Goal: Task Accomplishment & Management: Manage account settings

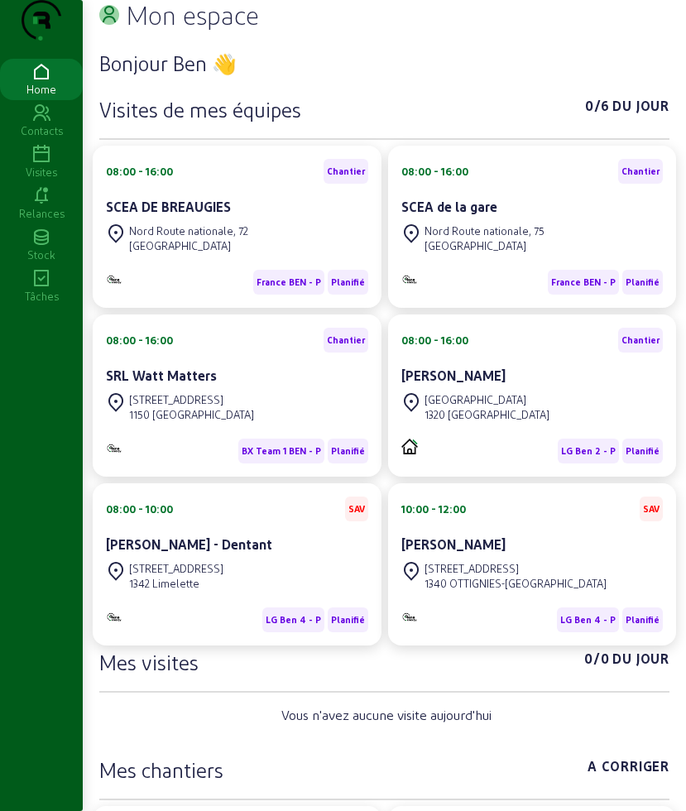
click at [54, 165] on icon at bounding box center [41, 155] width 83 height 20
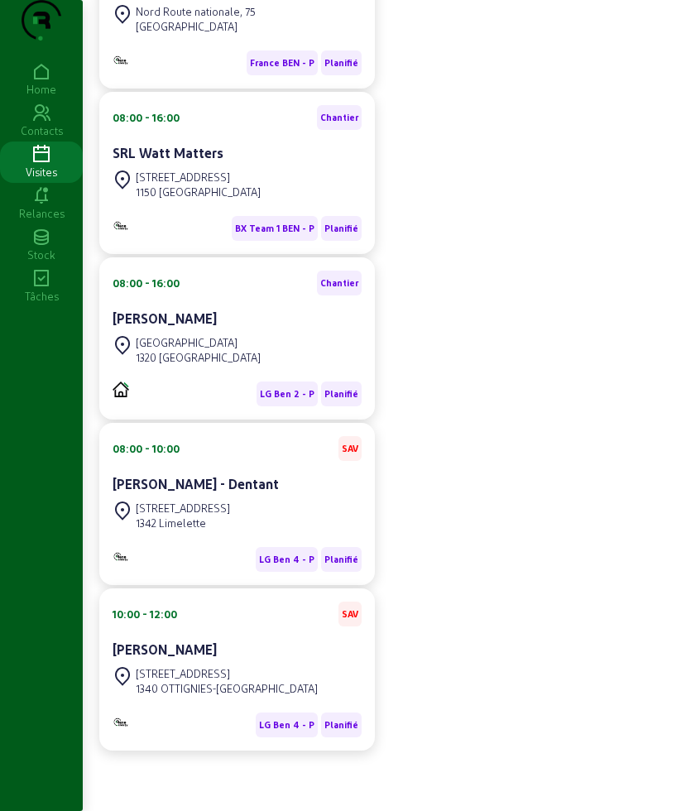
scroll to position [507, 0]
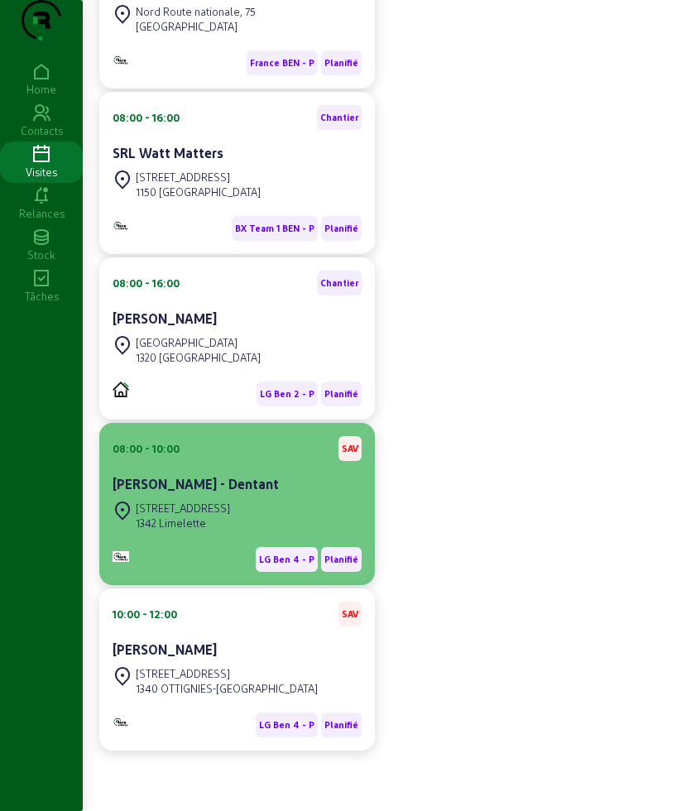
click at [230, 511] on div "[STREET_ADDRESS]" at bounding box center [183, 507] width 94 height 15
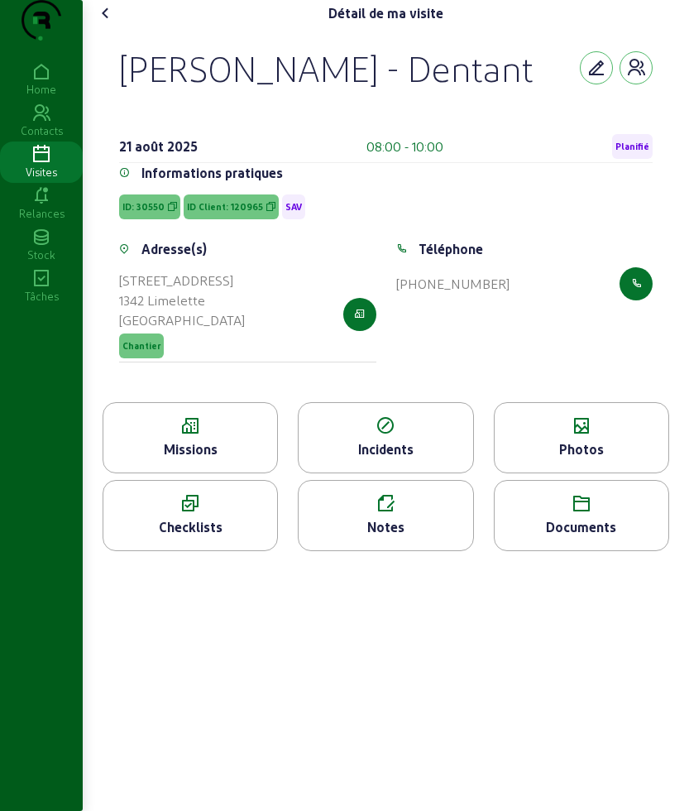
click at [205, 436] on icon at bounding box center [190, 426] width 174 height 20
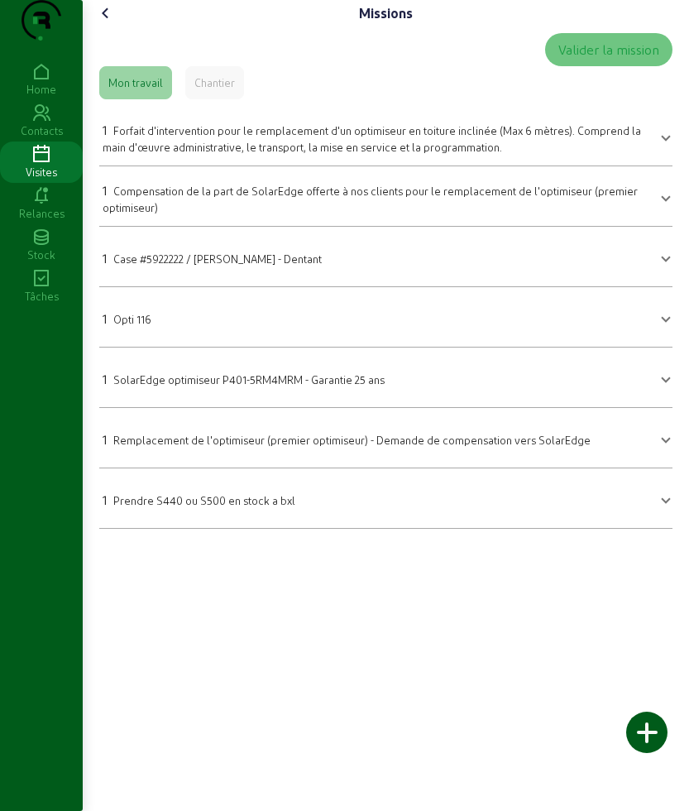
click at [113, 23] on icon at bounding box center [106, 13] width 20 height 20
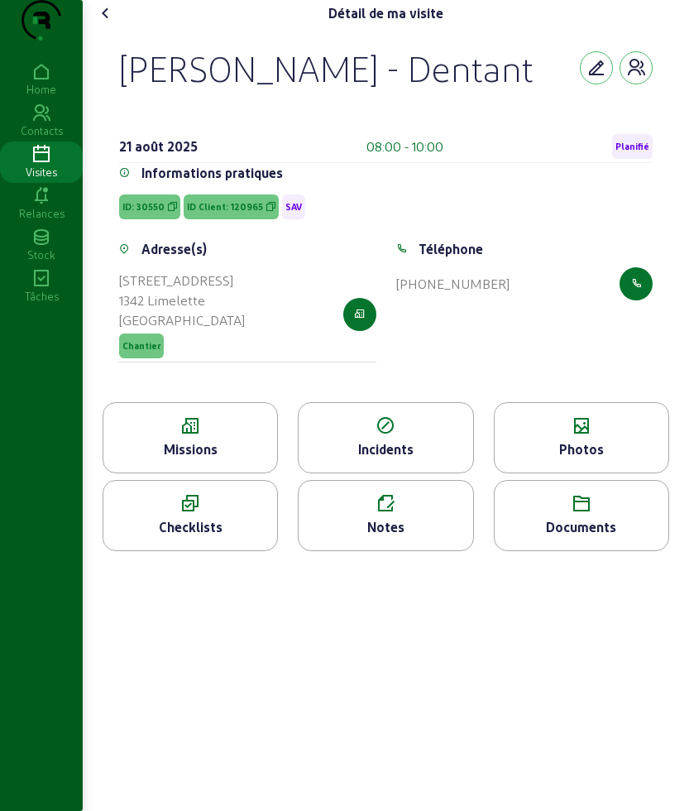
click at [557, 514] on icon at bounding box center [582, 504] width 174 height 20
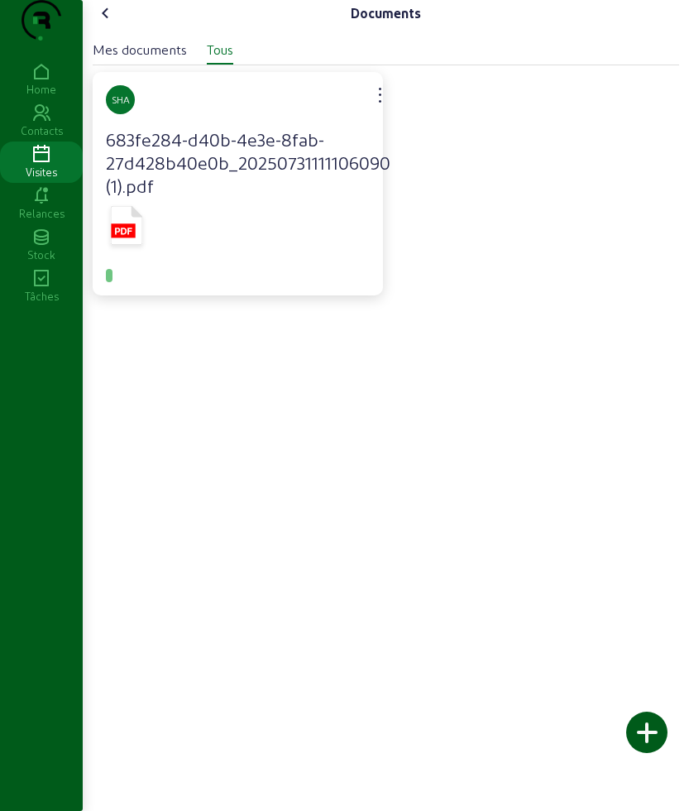
click at [112, 23] on icon at bounding box center [106, 13] width 20 height 20
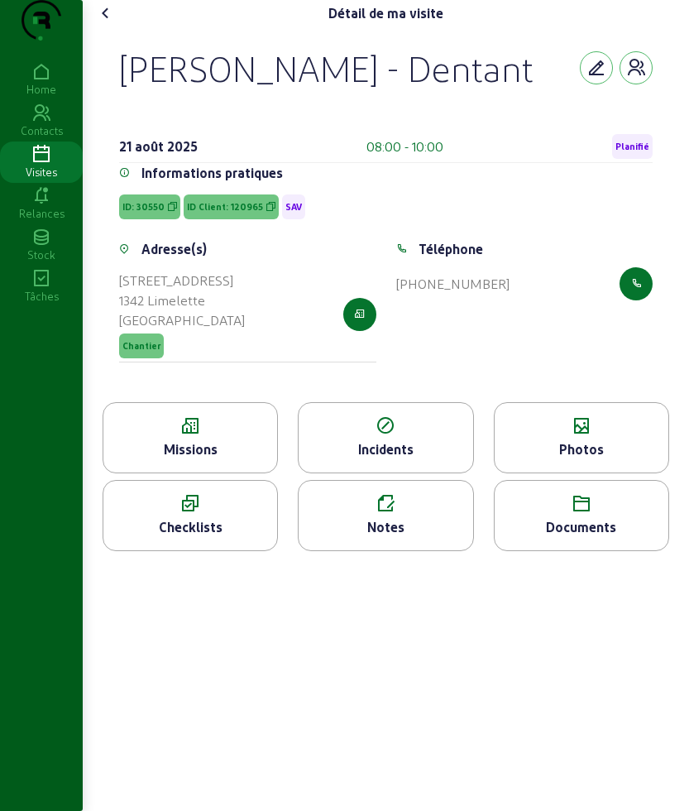
click at [108, 23] on icon at bounding box center [106, 13] width 20 height 20
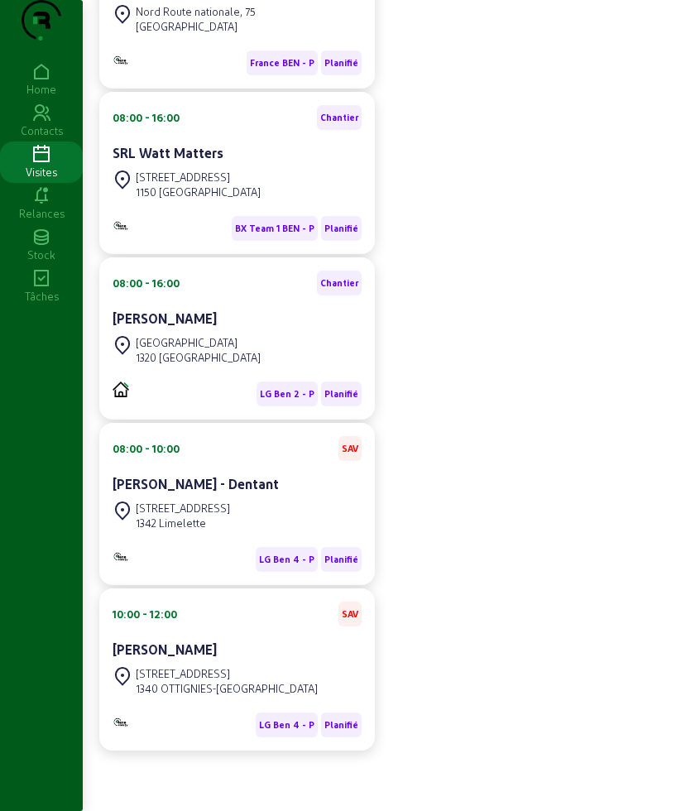
scroll to position [507, 0]
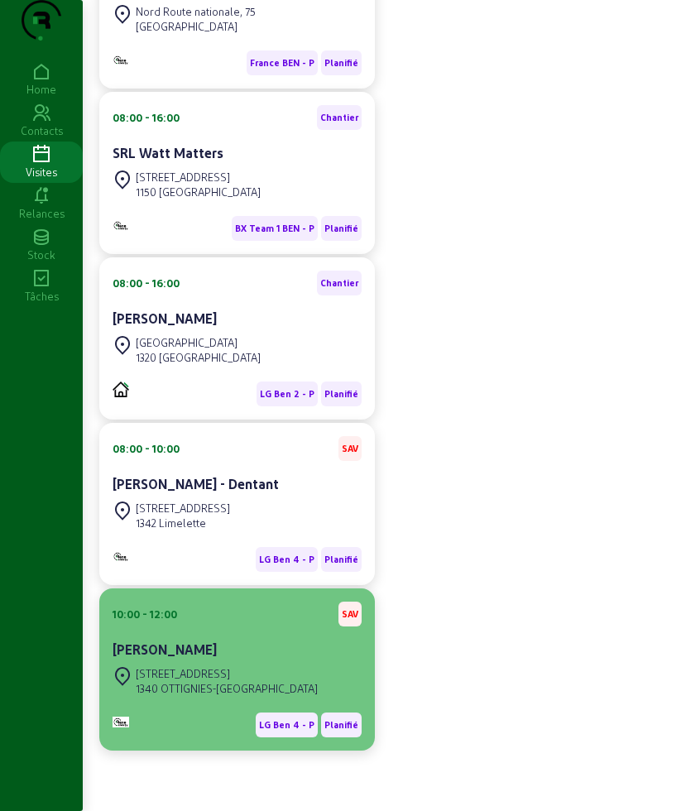
click at [223, 662] on div "[STREET_ADDRESS] OTTIGNIES-[GEOGRAPHIC_DATA]" at bounding box center [214, 680] width 205 height 36
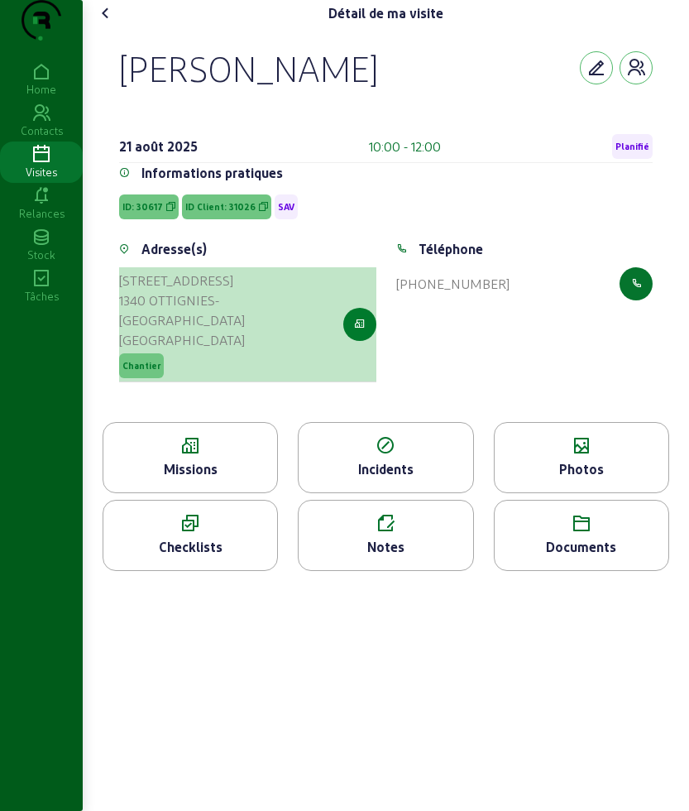
click at [351, 341] on button "button" at bounding box center [359, 324] width 33 height 33
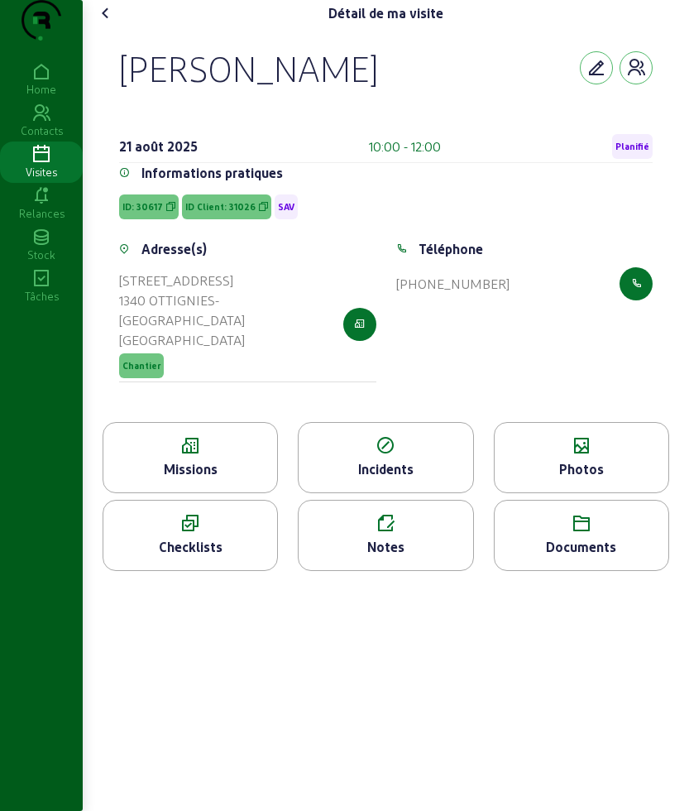
click at [100, 23] on icon at bounding box center [106, 13] width 20 height 20
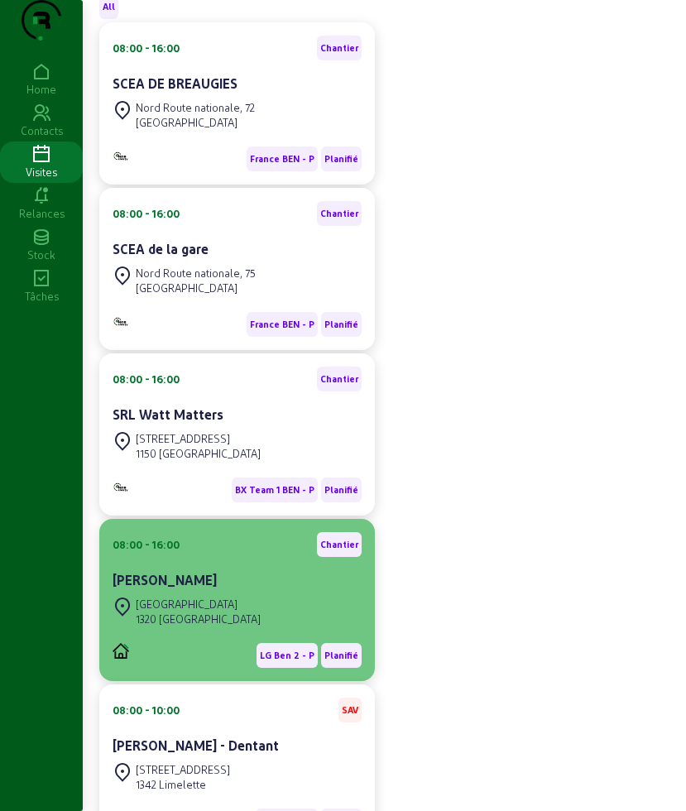
scroll to position [310, 0]
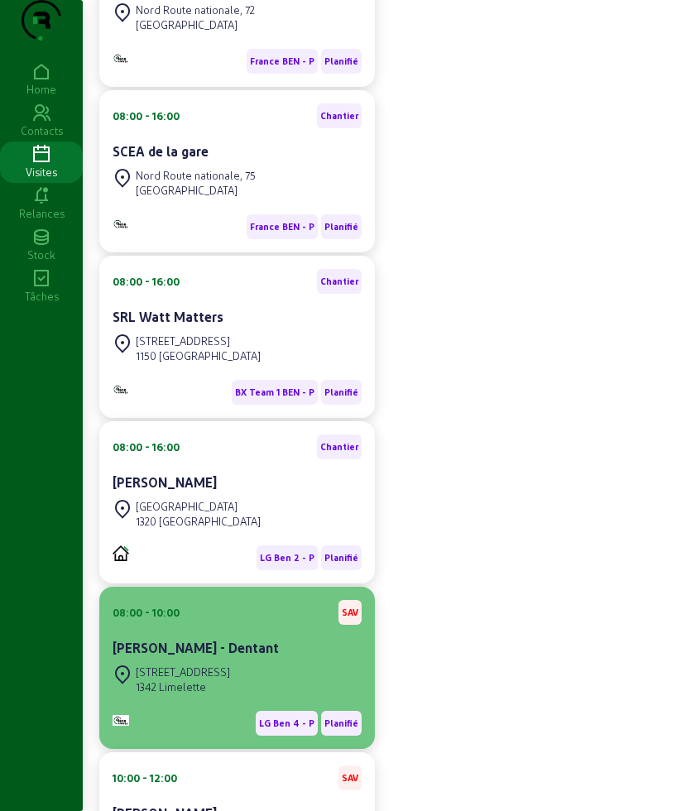
click at [218, 661] on div "[PERSON_NAME] - Dentant" at bounding box center [236, 649] width 249 height 23
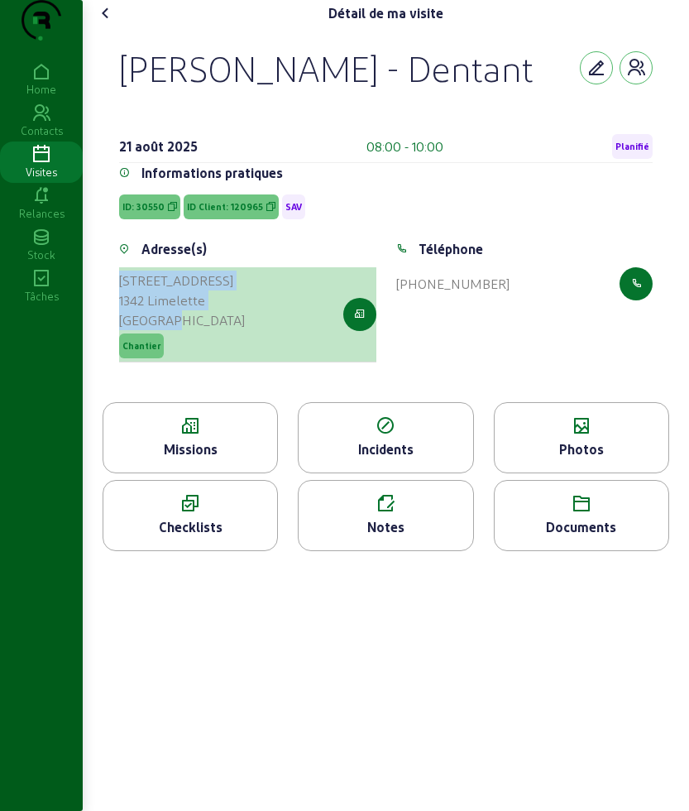
drag, startPoint x: 108, startPoint y: 343, endPoint x: 188, endPoint y: 392, distance: 93.9
click at [188, 392] on div "[PERSON_NAME] - Dentant [DATE] 08:00 - 10:00 Planifié Informations pratiques ID…" at bounding box center [385, 213] width 573 height 375
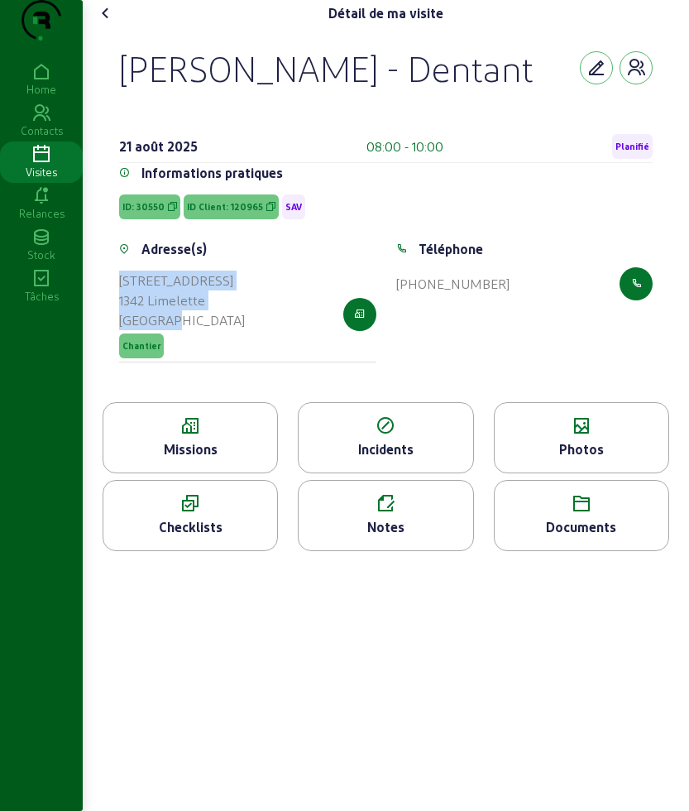
copy cam-list-title "[STREET_ADDRESS]"
click at [349, 514] on icon at bounding box center [386, 504] width 174 height 20
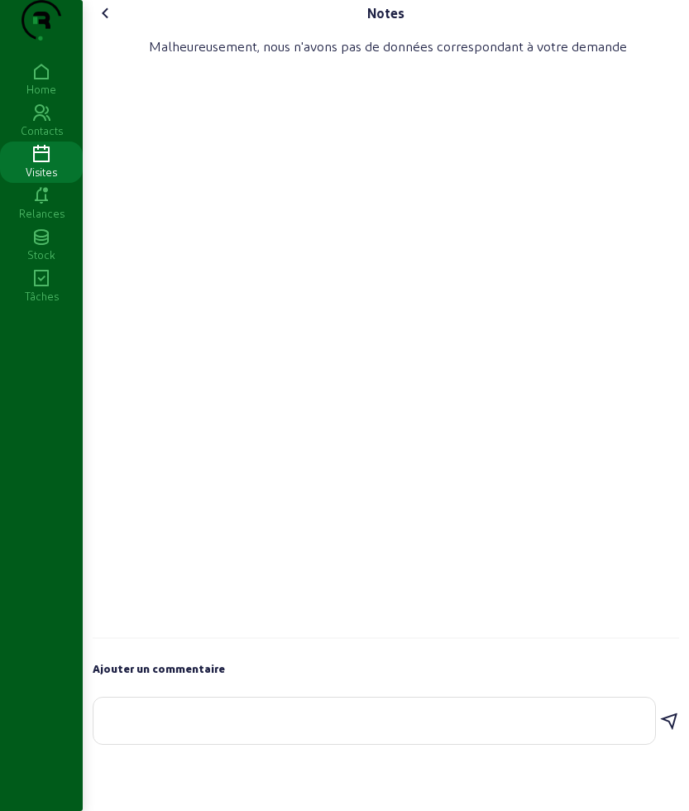
click at [287, 727] on textarea at bounding box center [374, 717] width 535 height 20
type textarea "l'optimiseur a ete change et functionne"
click at [670, 726] on icon at bounding box center [669, 716] width 20 height 20
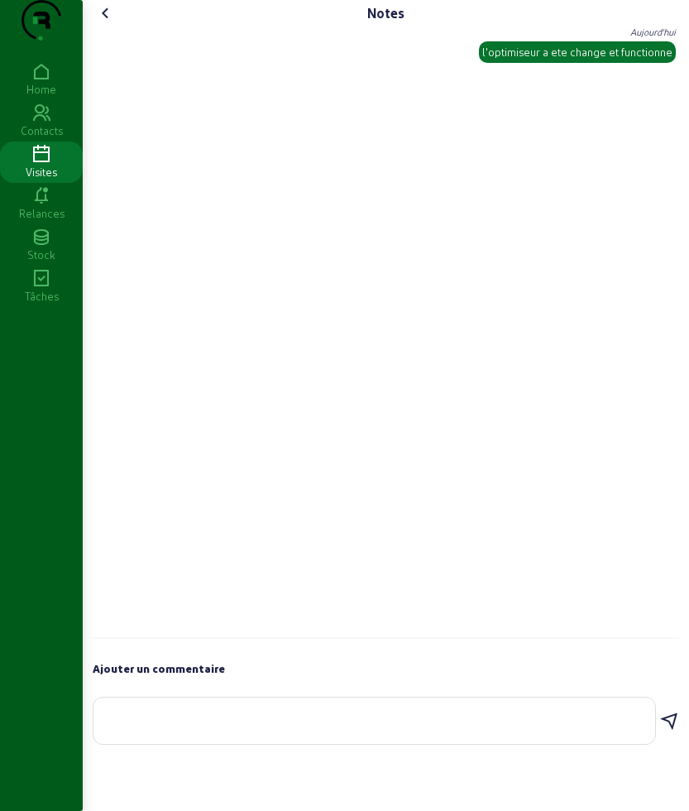
click at [112, 23] on icon at bounding box center [106, 13] width 20 height 20
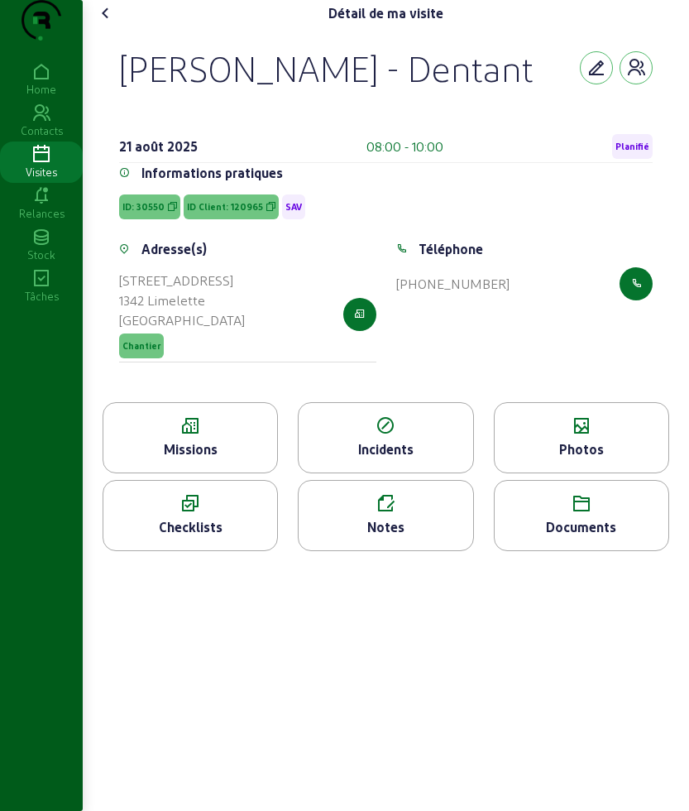
click at [112, 23] on icon at bounding box center [106, 13] width 20 height 20
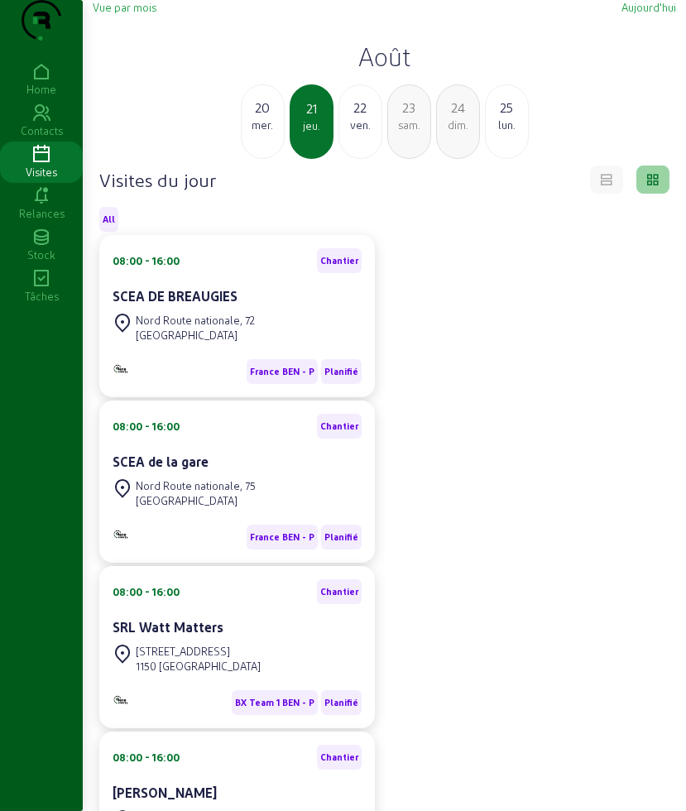
click at [364, 117] on div "22" at bounding box center [360, 108] width 42 height 20
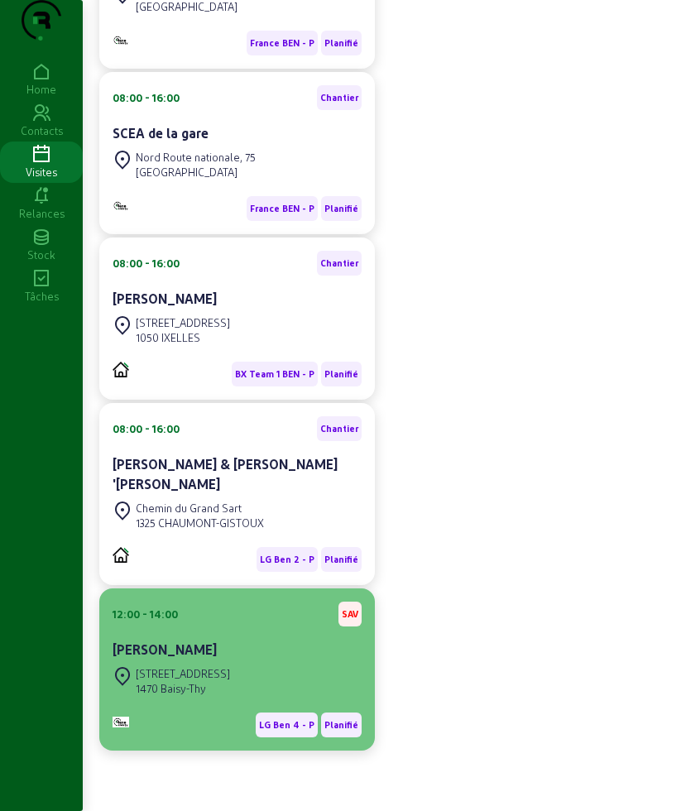
scroll to position [300, 0]
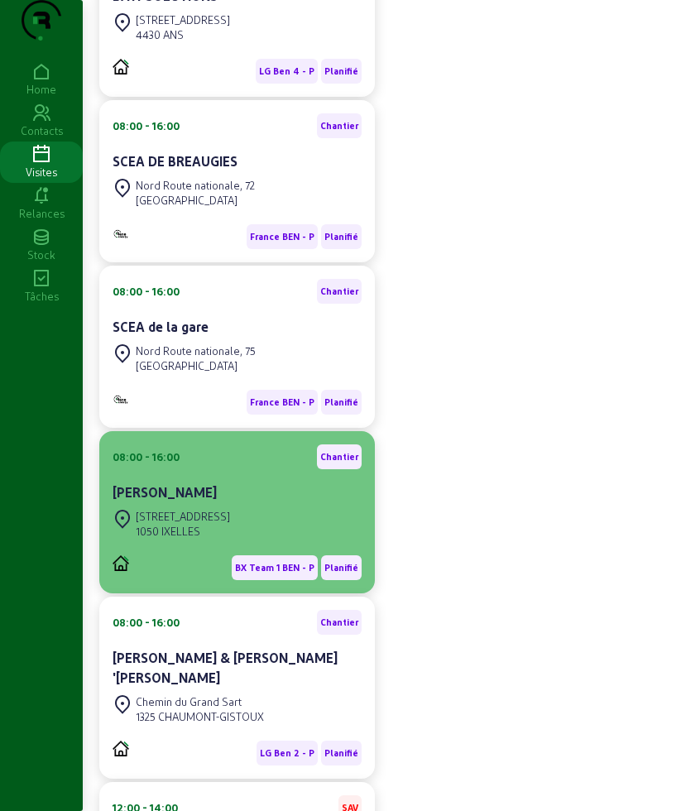
click at [218, 502] on div "[PERSON_NAME]" at bounding box center [236, 492] width 249 height 20
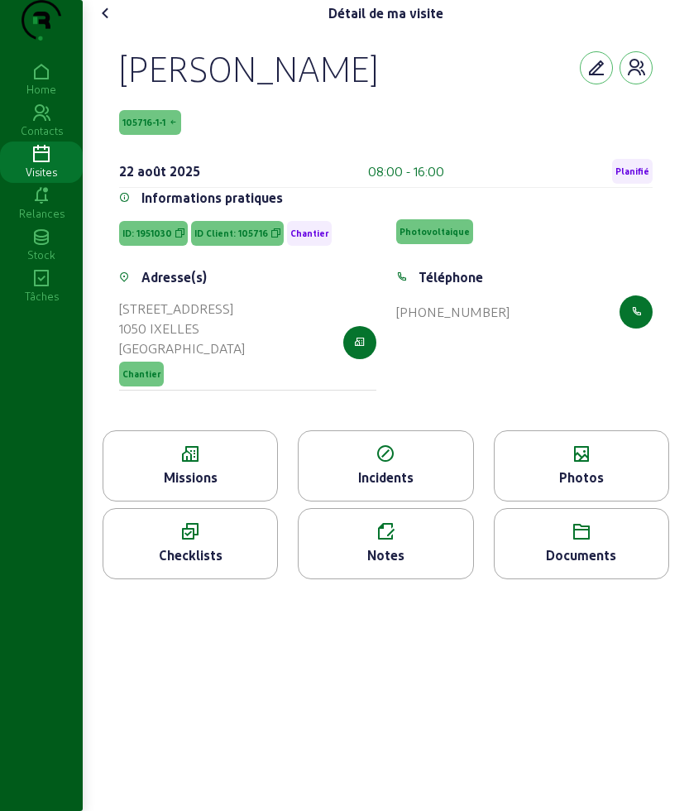
click at [223, 487] on div "Missions" at bounding box center [190, 477] width 174 height 20
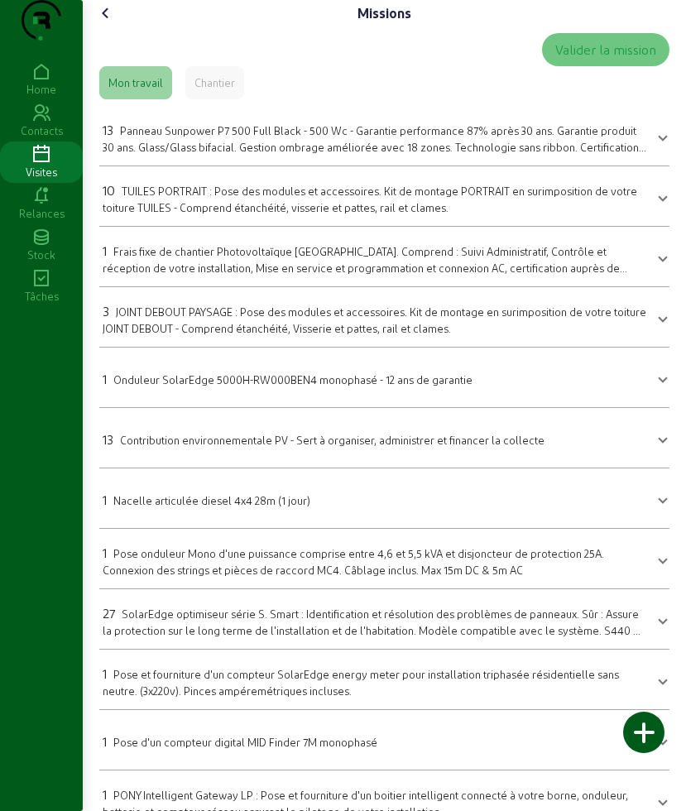
click at [111, 23] on icon at bounding box center [106, 13] width 20 height 20
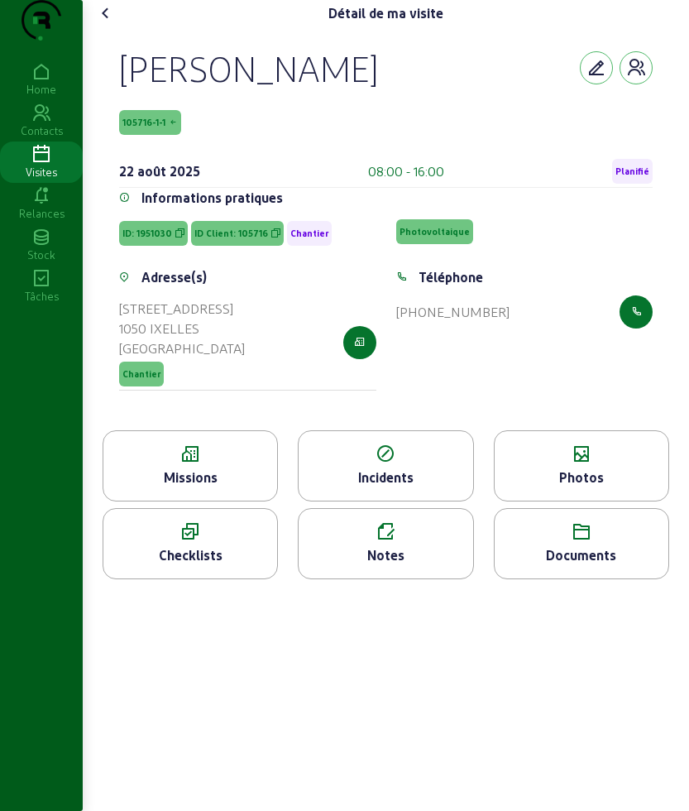
click at [560, 498] on div "Photos" at bounding box center [581, 465] width 175 height 71
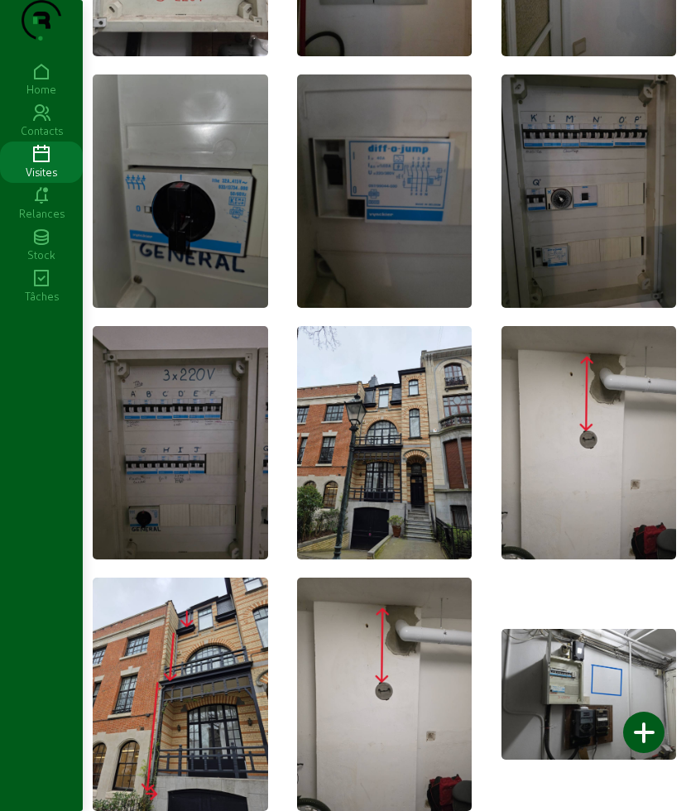
scroll to position [1435, 0]
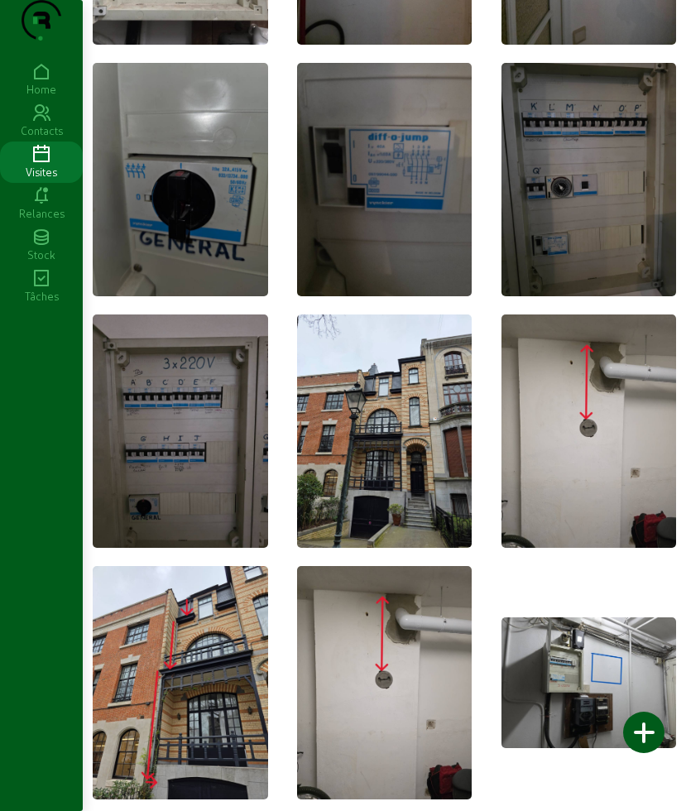
click at [217, 657] on img at bounding box center [180, 682] width 175 height 233
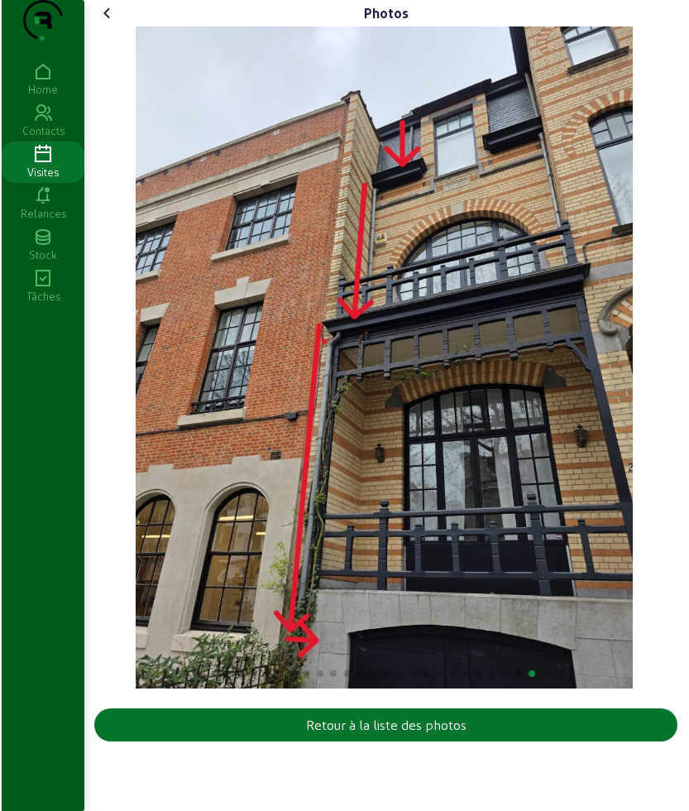
scroll to position [0, 0]
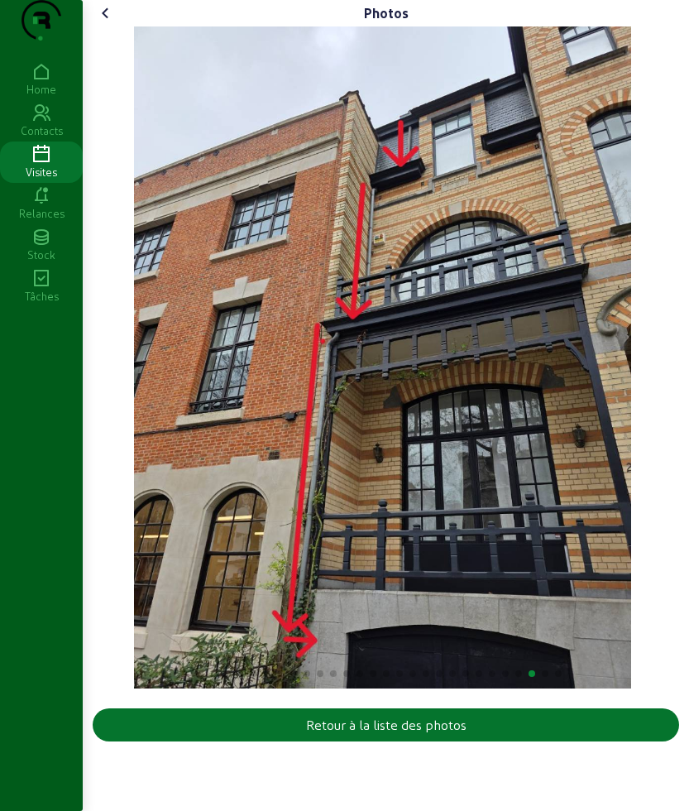
click at [122, 26] on div "Photos" at bounding box center [386, 13] width 586 height 26
click at [116, 23] on icon at bounding box center [106, 13] width 20 height 20
